Goal: Task Accomplishment & Management: Manage account settings

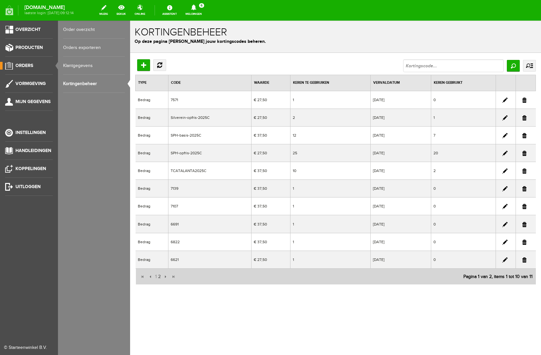
click at [79, 31] on link "Order overzicht" at bounding box center [94, 30] width 62 height 18
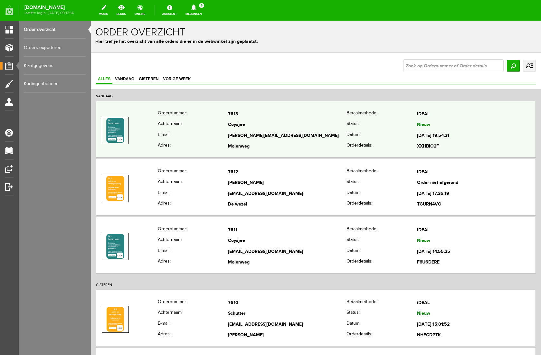
click at [290, 124] on td "Coyajee" at bounding box center [287, 125] width 119 height 11
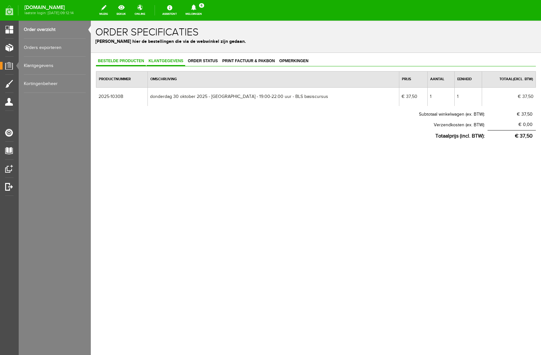
click at [176, 60] on span "Klantgegevens" at bounding box center [166, 61] width 39 height 5
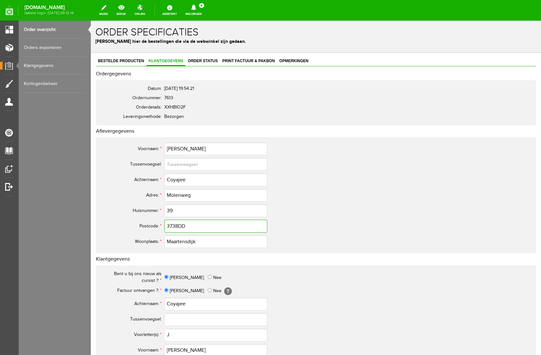
click at [178, 226] on input "3738DD" at bounding box center [215, 226] width 103 height 13
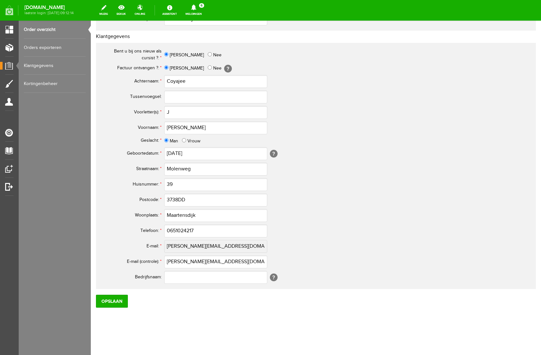
type input "3738 DD"
click at [178, 200] on input "3738DD" at bounding box center [215, 200] width 103 height 13
type input "3738 DD"
click at [181, 113] on input "J" at bounding box center [215, 112] width 103 height 13
type input "[PERSON_NAME]"
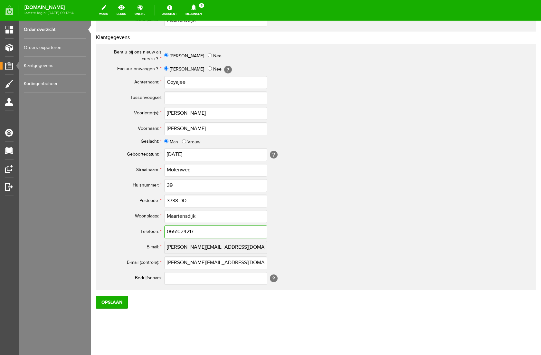
drag, startPoint x: 173, startPoint y: 230, endPoint x: 171, endPoint y: 226, distance: 3.5
click at [173, 230] on input "0651024217" at bounding box center [215, 231] width 103 height 13
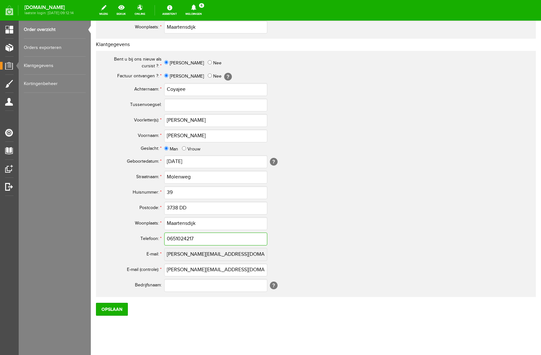
scroll to position [213, 0]
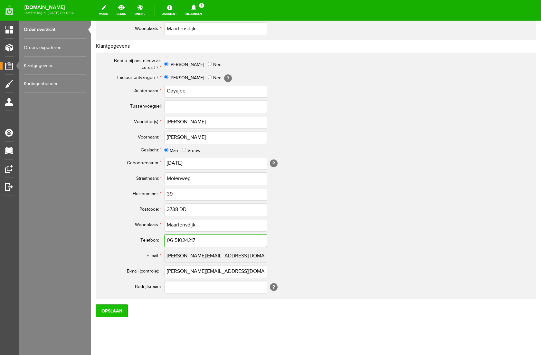
type input "06-51024217"
click at [114, 315] on input "Opslaan" at bounding box center [112, 310] width 32 height 13
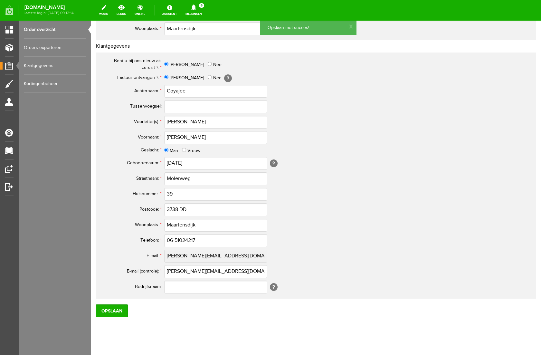
click at [41, 29] on link "Order overzicht" at bounding box center [55, 30] width 62 height 18
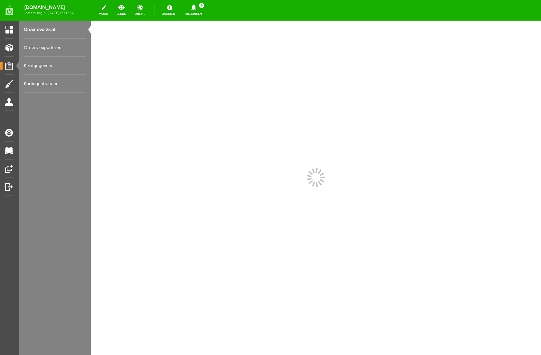
scroll to position [0, 0]
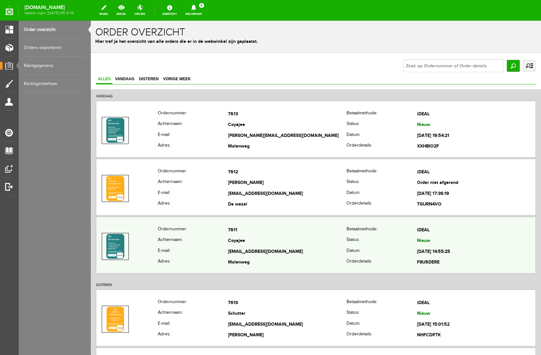
click at [262, 233] on td "7611" at bounding box center [287, 230] width 119 height 11
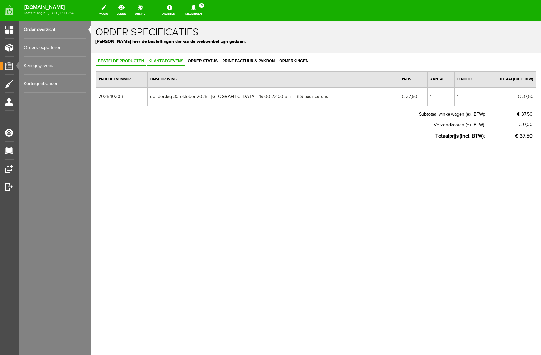
click at [169, 62] on span "Klantgegevens" at bounding box center [166, 61] width 39 height 5
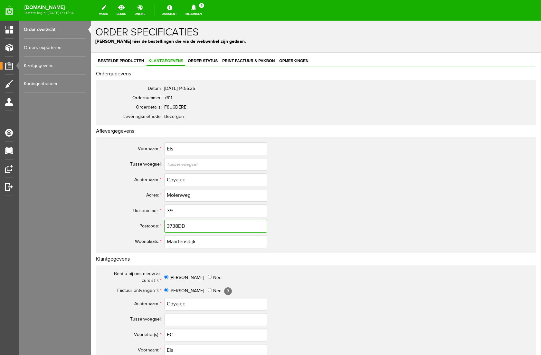
click at [179, 225] on input "3738DD" at bounding box center [215, 226] width 103 height 13
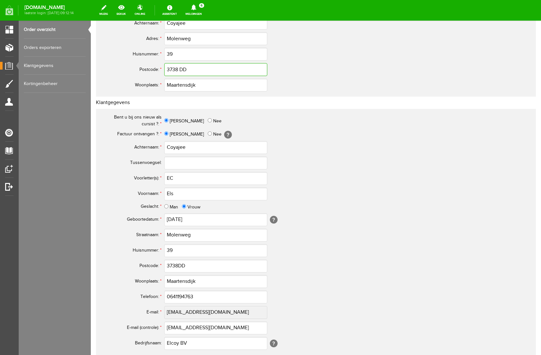
scroll to position [159, 0]
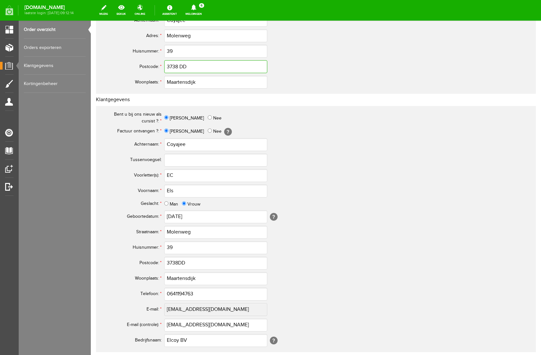
type input "3738 DD"
drag, startPoint x: 168, startPoint y: 176, endPoint x: 172, endPoint y: 176, distance: 3.9
click at [170, 176] on input "EC" at bounding box center [215, 175] width 103 height 13
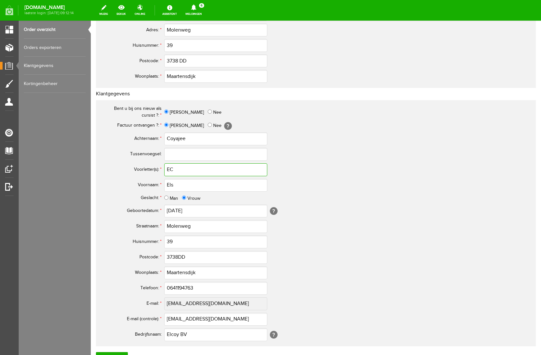
scroll to position [165, 0]
click at [194, 176] on input "E.C" at bounding box center [215, 170] width 103 height 13
type input "E.C."
click at [179, 258] on input "3738DD" at bounding box center [215, 258] width 103 height 13
type input "3738 DD"
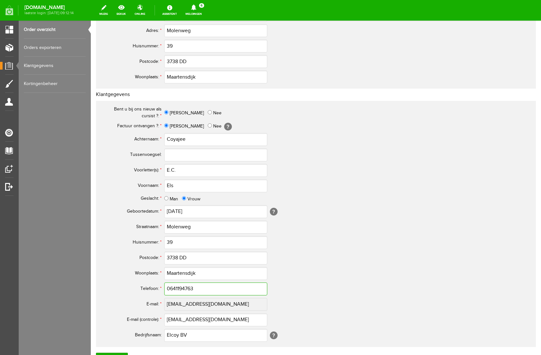
click at [174, 289] on input "0641194763" at bounding box center [215, 288] width 103 height 13
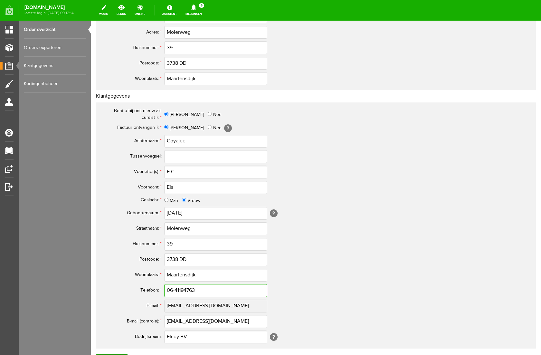
scroll to position [223, 0]
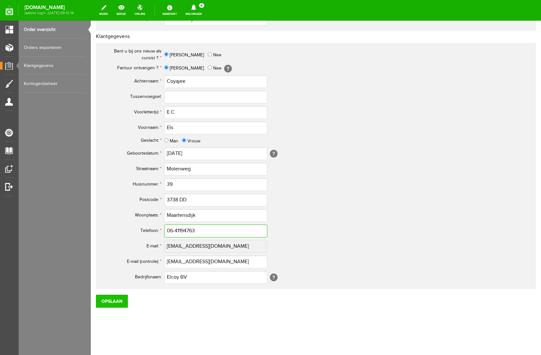
type input "06-41194763"
click at [119, 300] on input "Opslaan" at bounding box center [112, 301] width 32 height 13
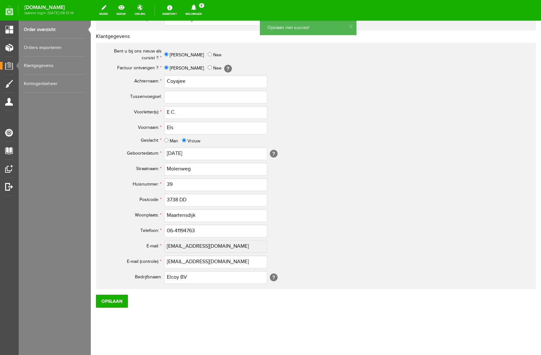
scroll to position [0, 0]
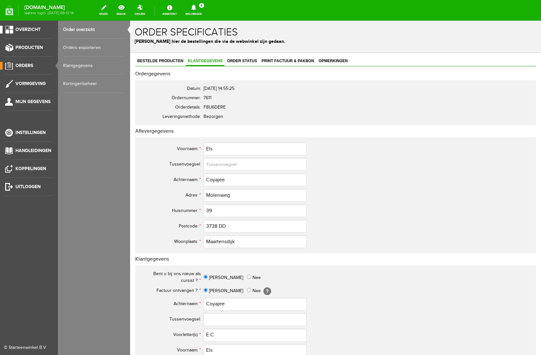
click at [19, 30] on span "Overzicht" at bounding box center [27, 29] width 25 height 5
